Goal: Task Accomplishment & Management: Manage account settings

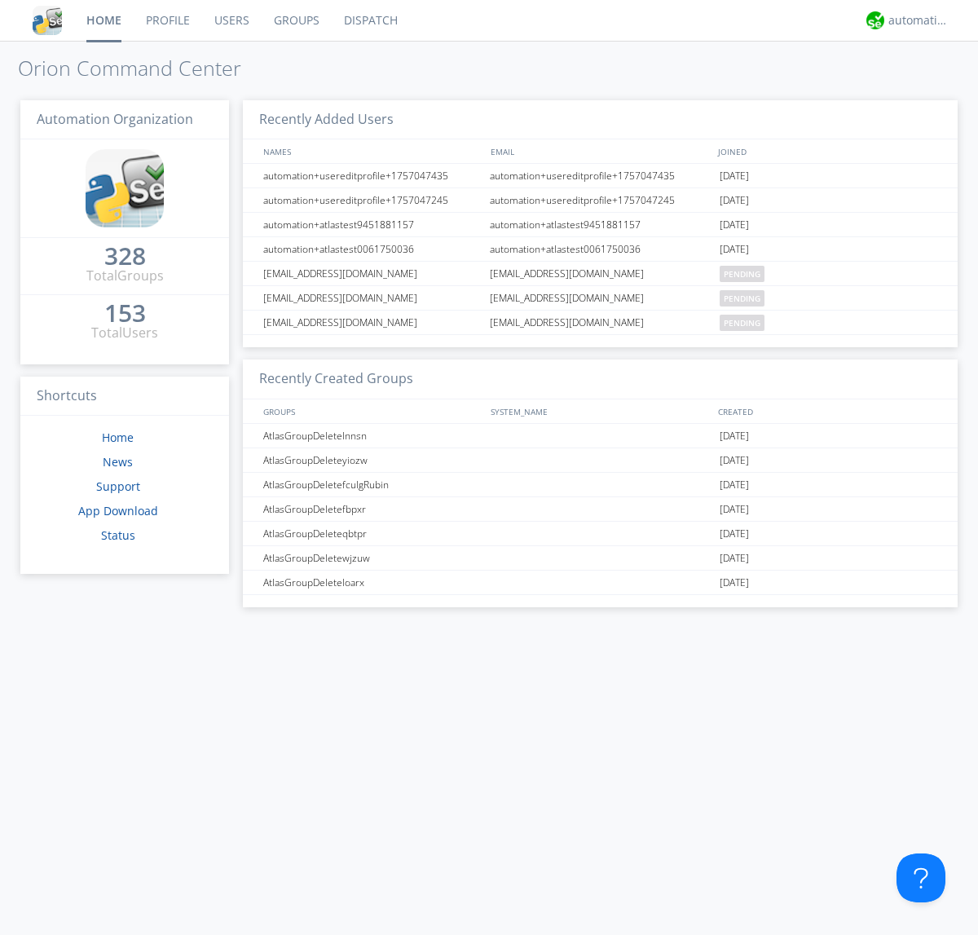
click at [295, 20] on link "Groups" at bounding box center [297, 20] width 70 height 41
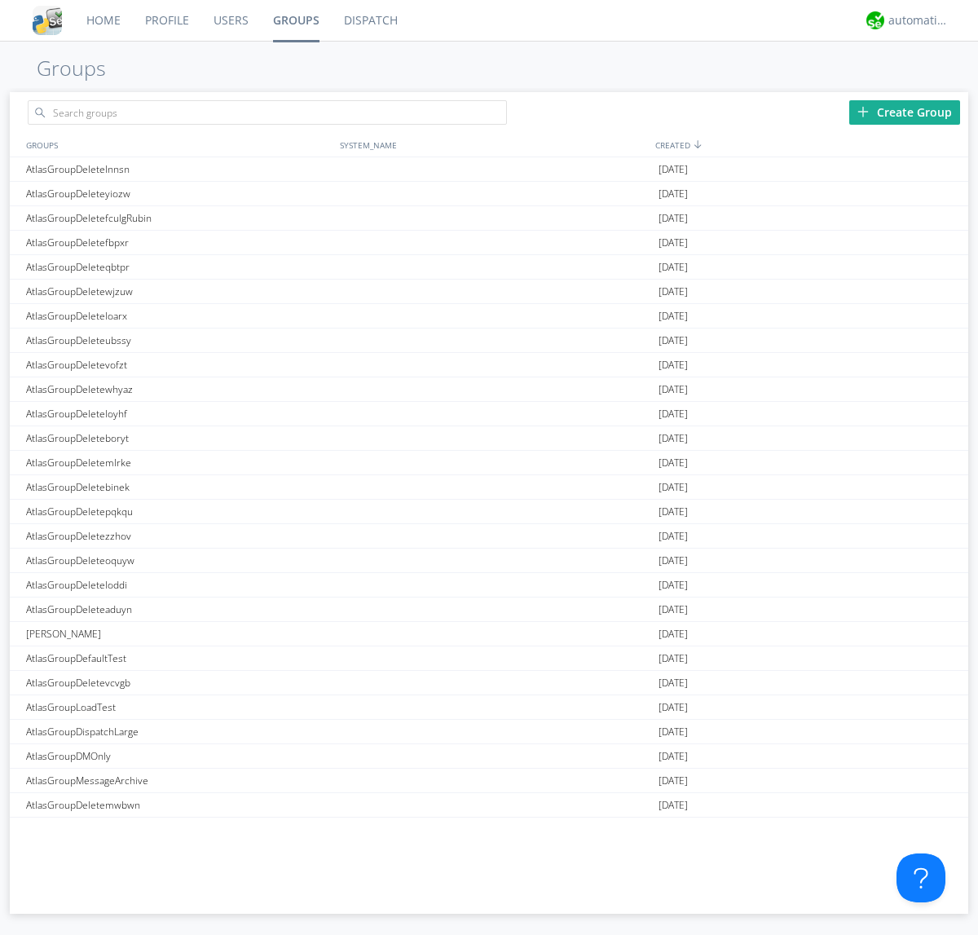
click at [905, 112] on div "Create Group" at bounding box center [904, 112] width 111 height 24
click at [295, 20] on link "Groups" at bounding box center [296, 20] width 71 height 41
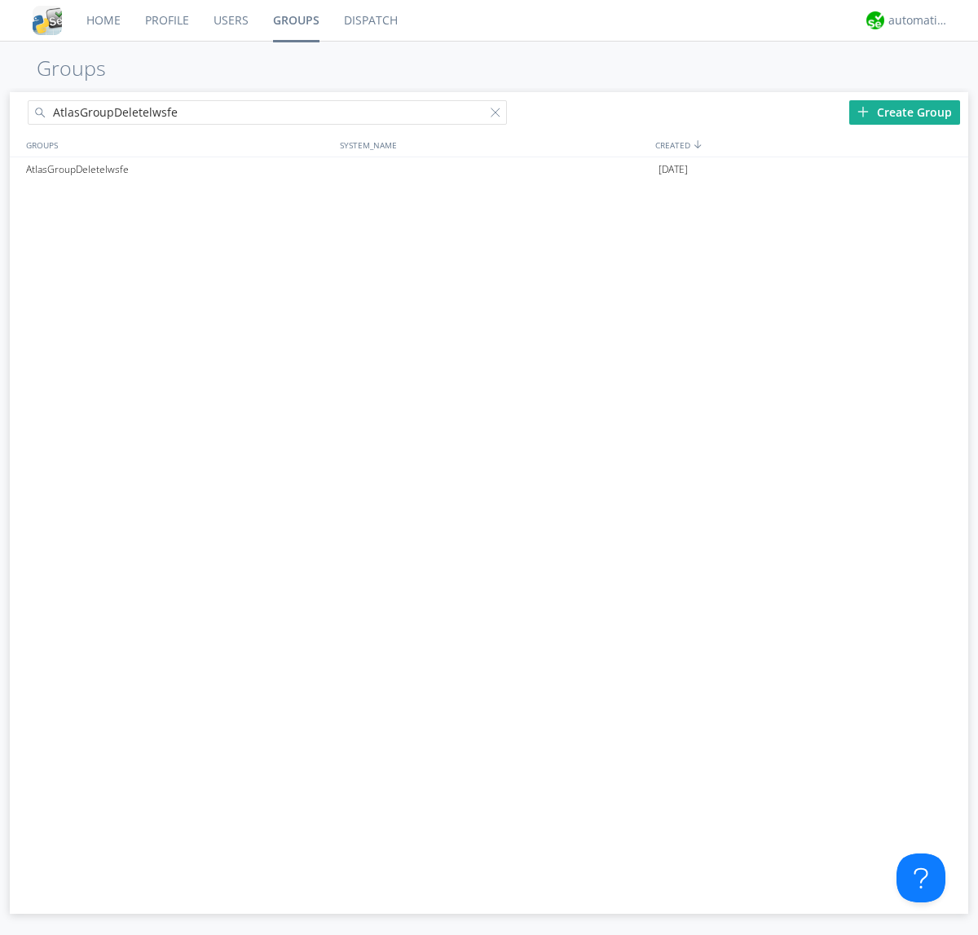
type input "AtlasGroupDeletelwsfe"
click at [499, 115] on div at bounding box center [499, 116] width 16 height 16
type input "AtlasGroupDeletelwsfe"
click at [179, 169] on div "AtlasGroupDeletelwsfe" at bounding box center [179, 169] width 314 height 24
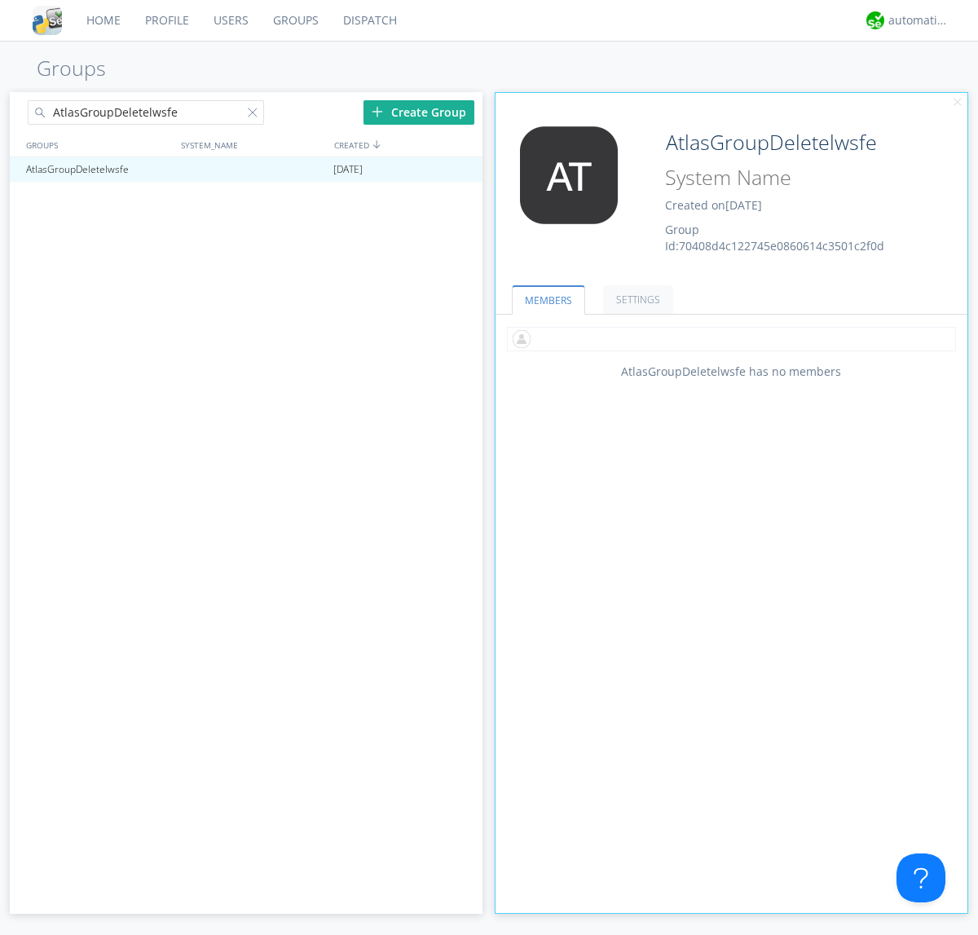
click at [731, 338] on input "text" at bounding box center [731, 339] width 449 height 24
type input "automation+atlas0002"
click at [915, 20] on div "automation+atlas" at bounding box center [919, 20] width 61 height 16
